Goal: Task Accomplishment & Management: Manage account settings

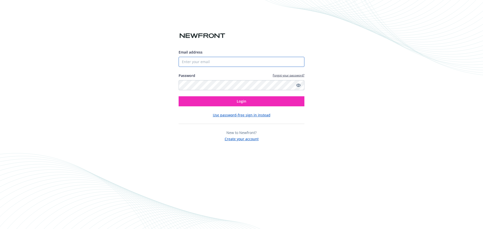
click at [217, 59] on input "Email address" at bounding box center [242, 62] width 126 height 10
type input "[PERSON_NAME][EMAIL_ADDRESS][PERSON_NAME][DOMAIN_NAME]"
click at [300, 84] on icon "Show password" at bounding box center [298, 85] width 5 height 5
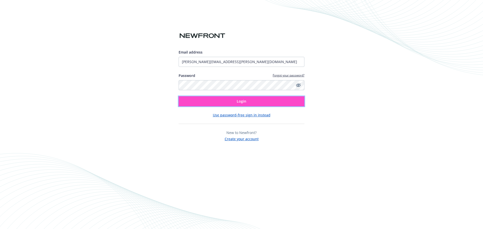
click at [253, 99] on button "Login" at bounding box center [242, 101] width 126 height 10
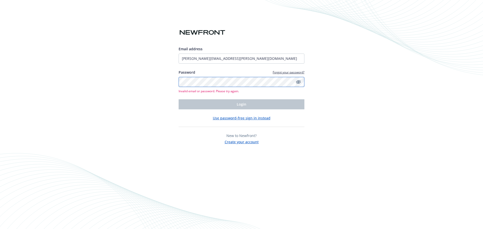
click at [158, 83] on div "Email address sandra.sandoval@newfront.com Password Forgot your password? Inval…" at bounding box center [241, 114] width 483 height 229
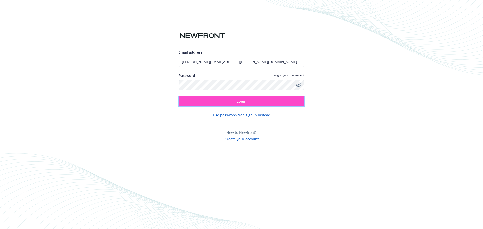
click at [247, 99] on button "Login" at bounding box center [242, 101] width 126 height 10
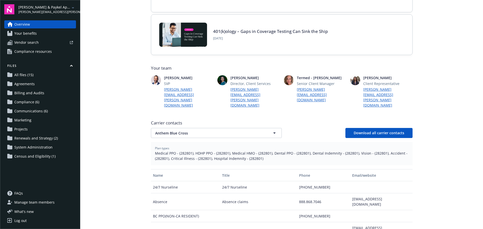
scroll to position [101, 0]
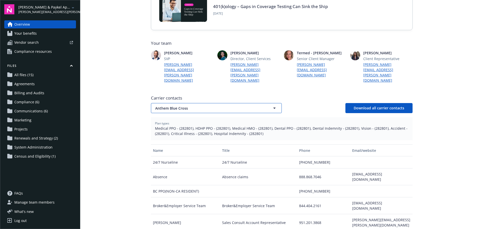
click at [183, 106] on span "Anthem Blue Cross" at bounding box center [207, 108] width 105 height 5
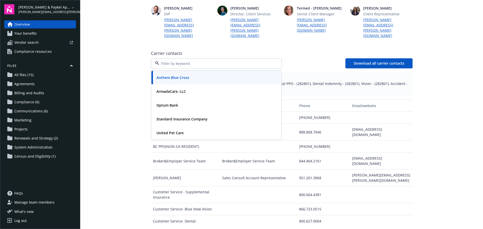
scroll to position [151, 0]
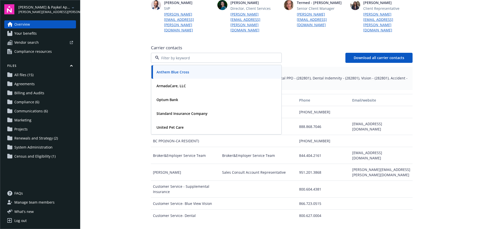
click at [122, 125] on main "Welcome to Navigator Newfront news View all news COBRA High Five Part III: The …" at bounding box center [281, 114] width 403 height 229
